Goal: Information Seeking & Learning: Learn about a topic

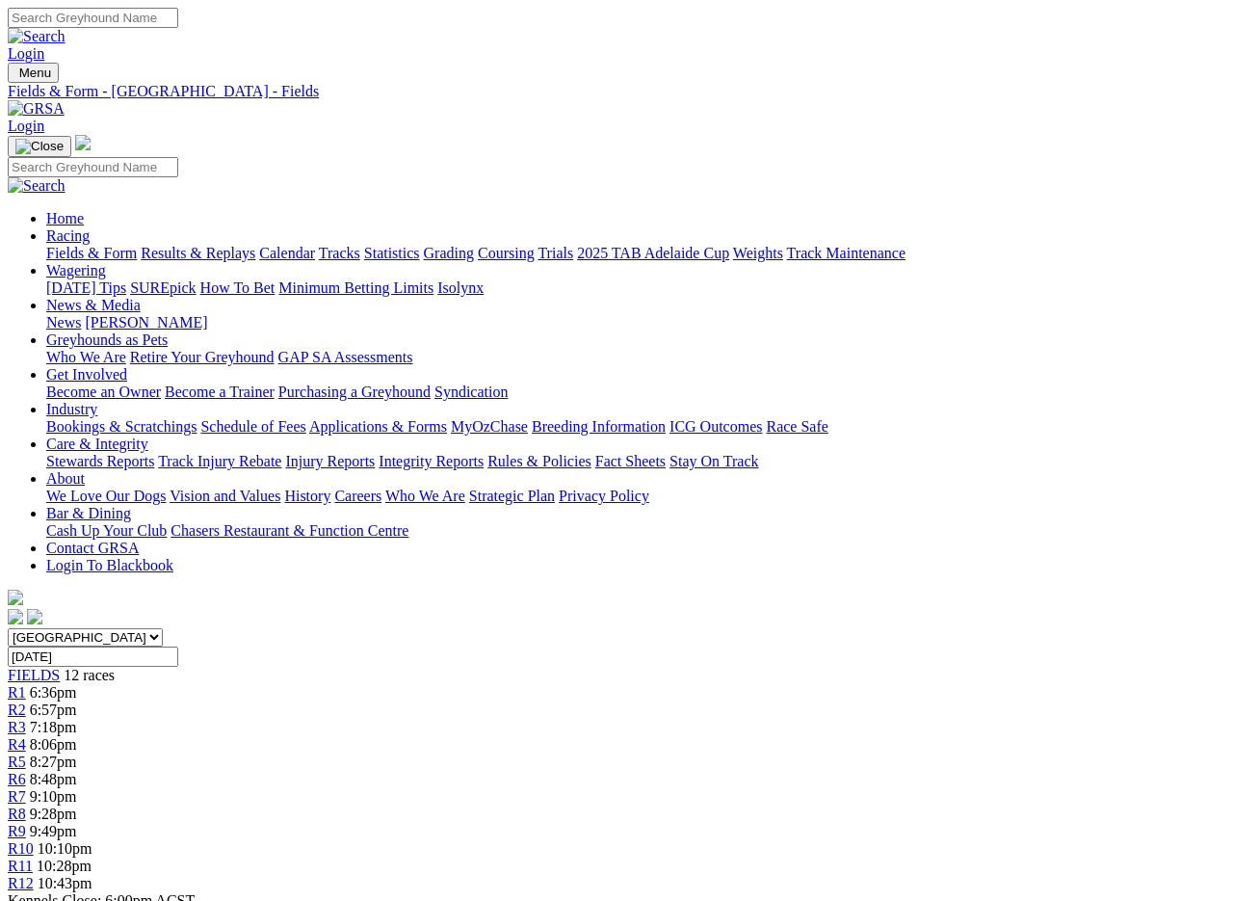
click at [215, 245] on link "Results & Replays" at bounding box center [198, 253] width 115 height 16
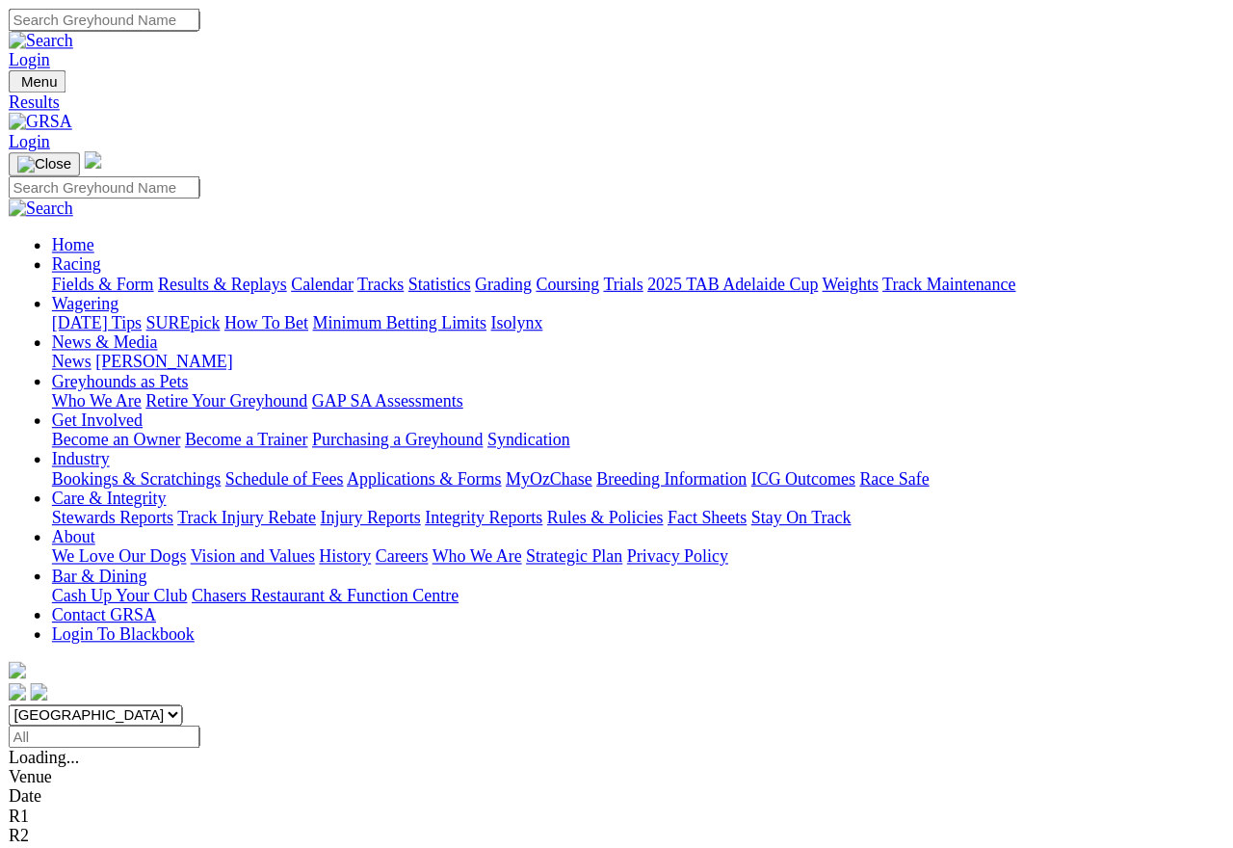
scroll to position [15, 0]
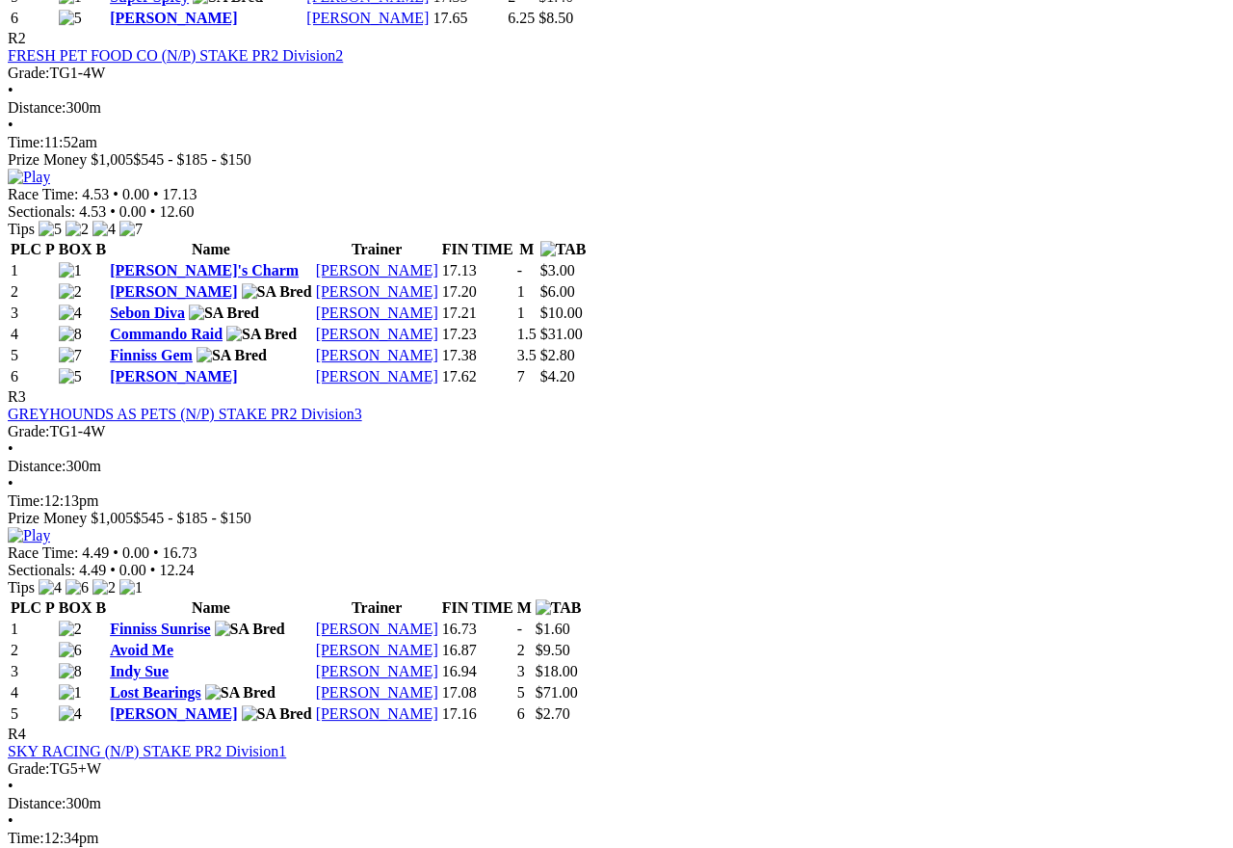
scroll to position [1254, 0]
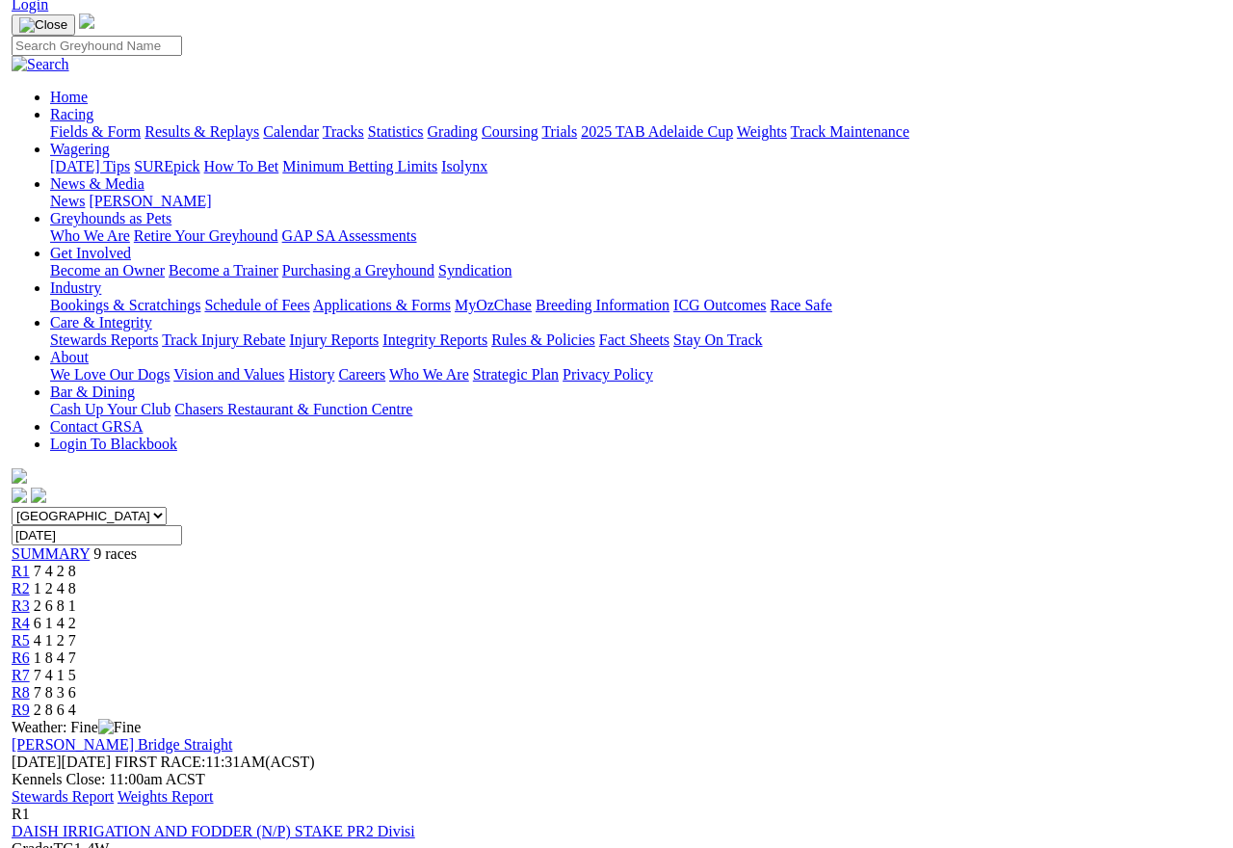
scroll to position [0, 0]
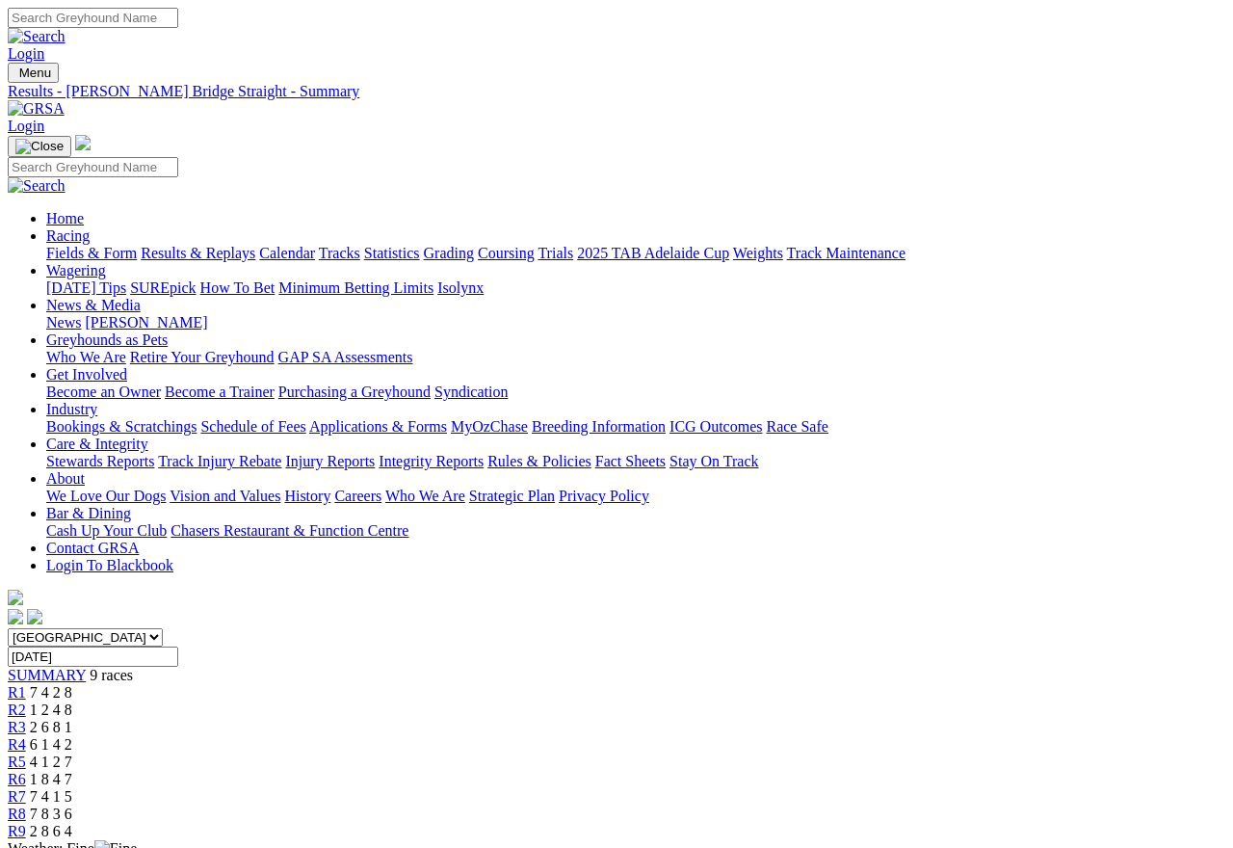
click at [242, 245] on link "Results & Replays" at bounding box center [198, 253] width 115 height 16
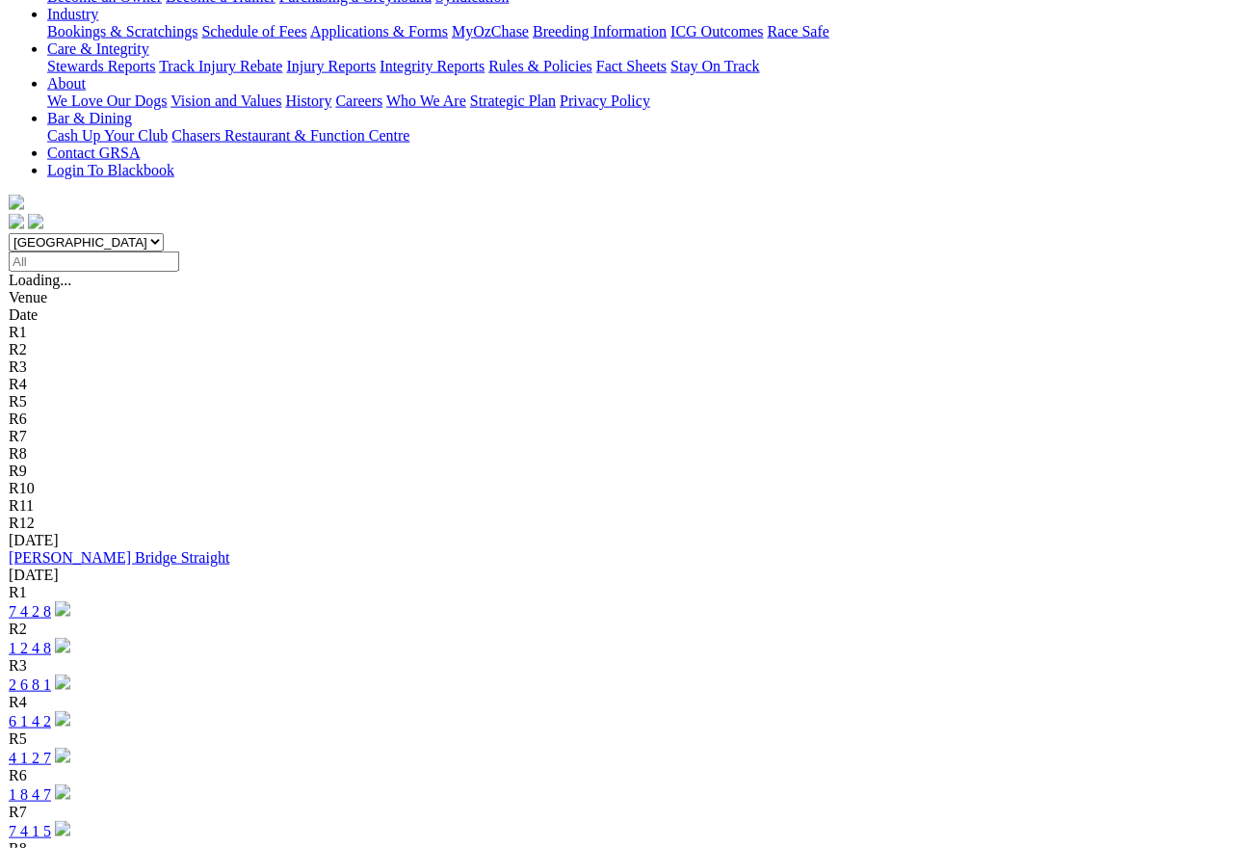
scroll to position [396, 0]
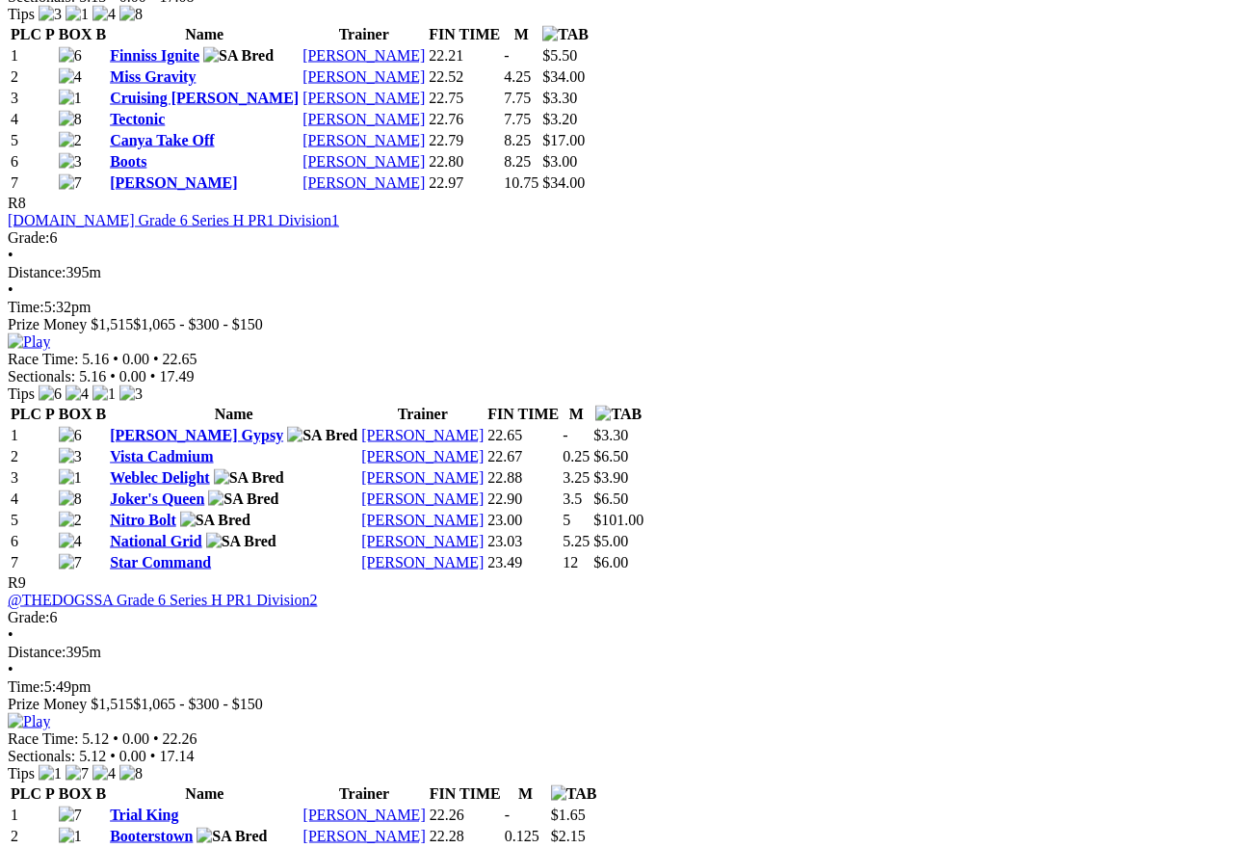
scroll to position [3403, 0]
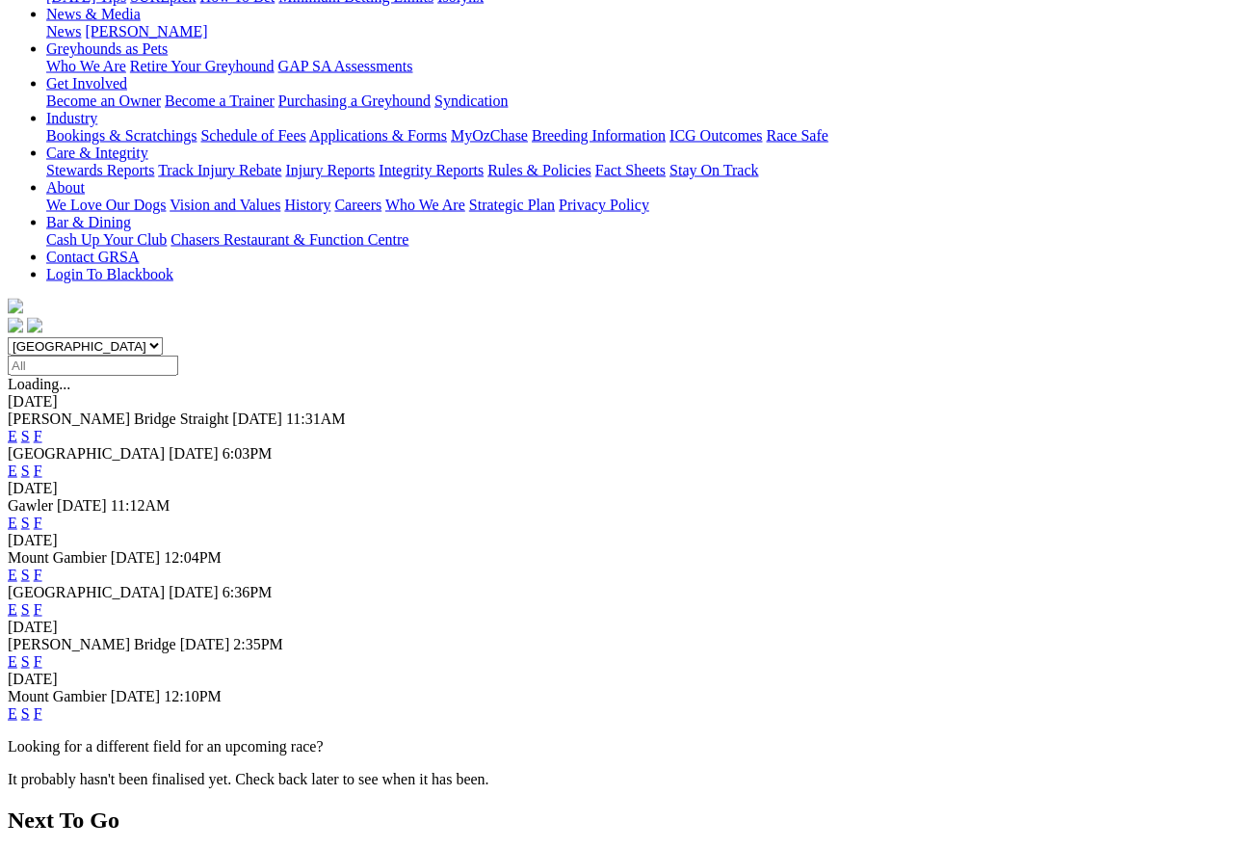
scroll to position [292, 0]
click at [42, 652] on link "F" at bounding box center [38, 660] width 9 height 16
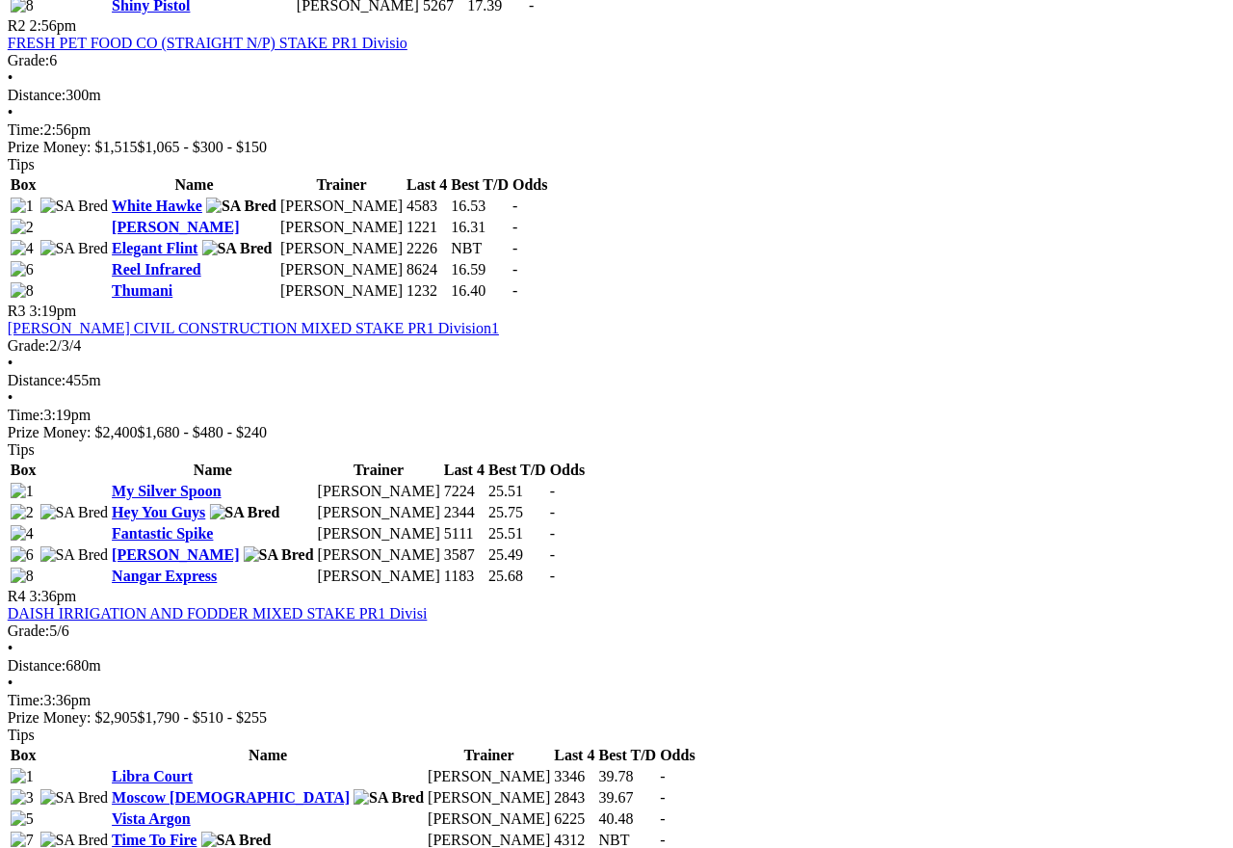
scroll to position [1238, 28]
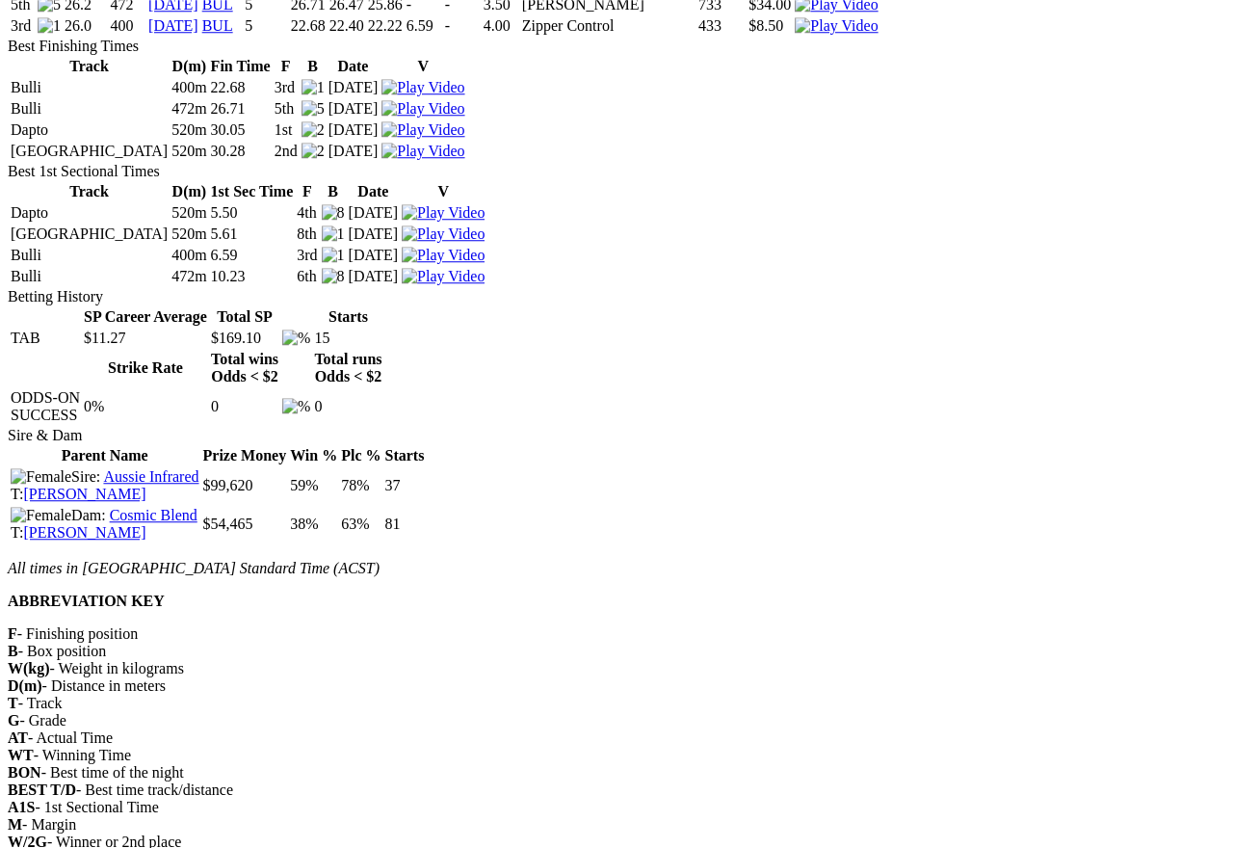
scroll to position [1689, 0]
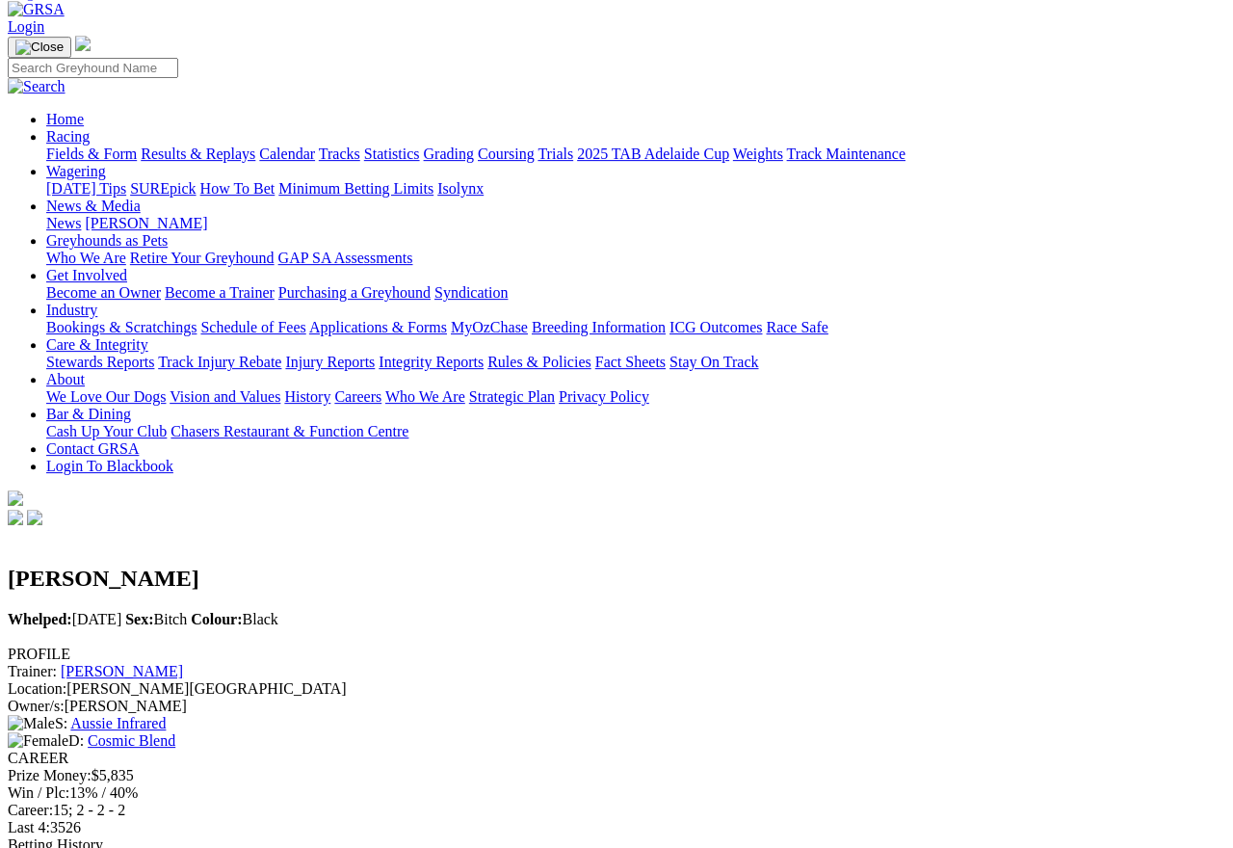
scroll to position [0, 0]
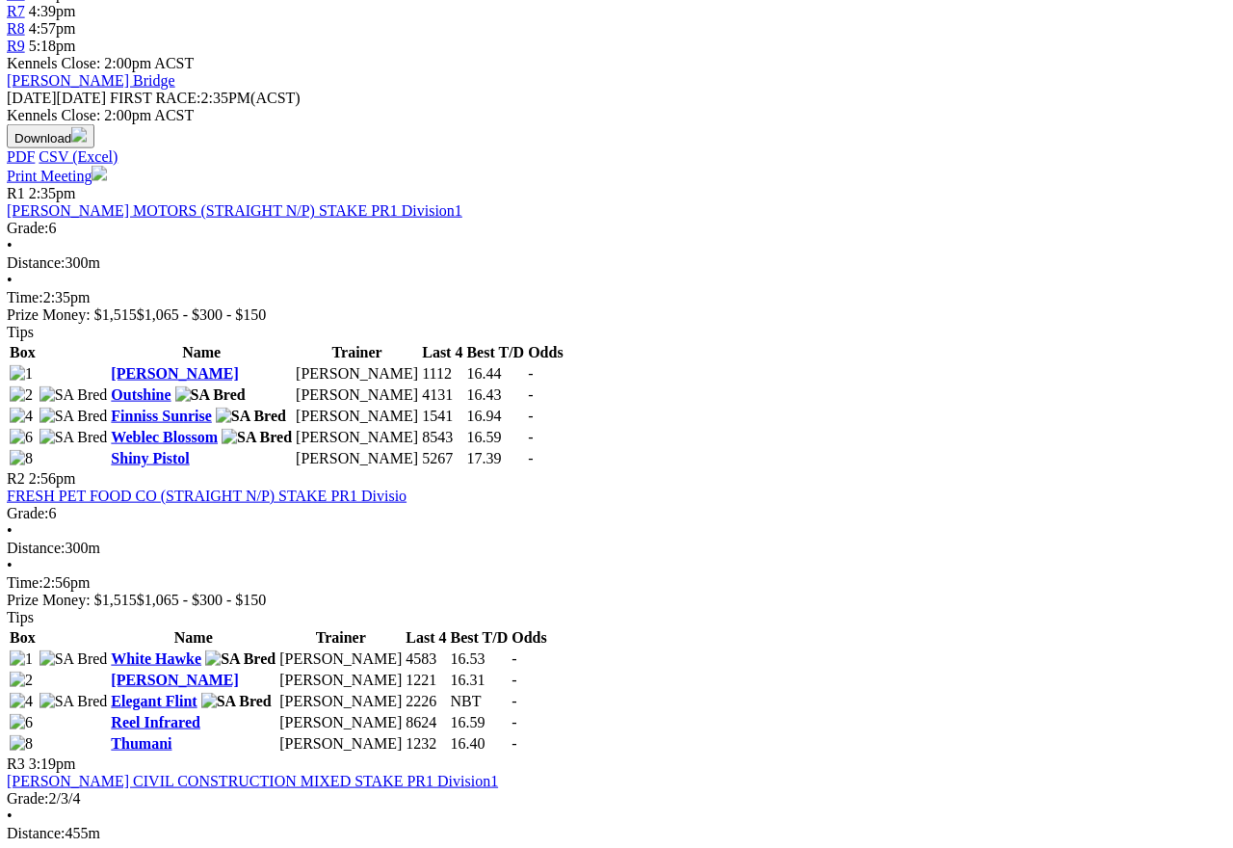
scroll to position [785, 306]
